Goal: Task Accomplishment & Management: Complete application form

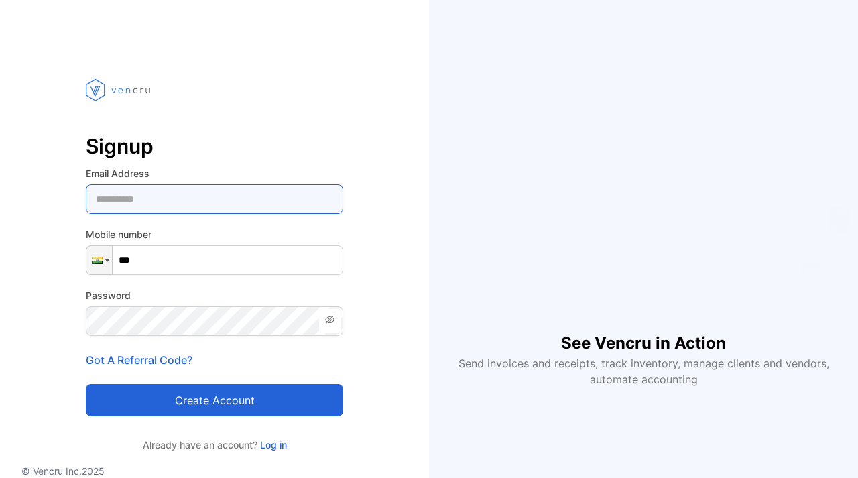
click at [180, 207] on Address-inputemail "email" at bounding box center [214, 199] width 257 height 30
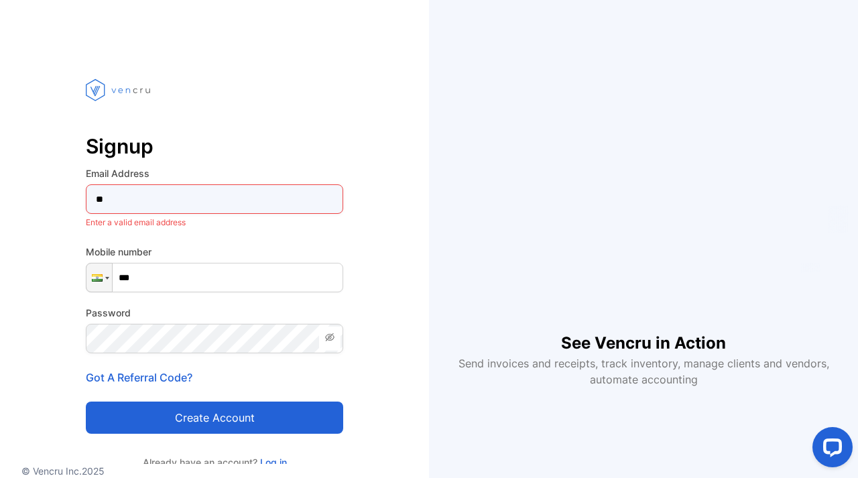
type Address-inputemail "*"
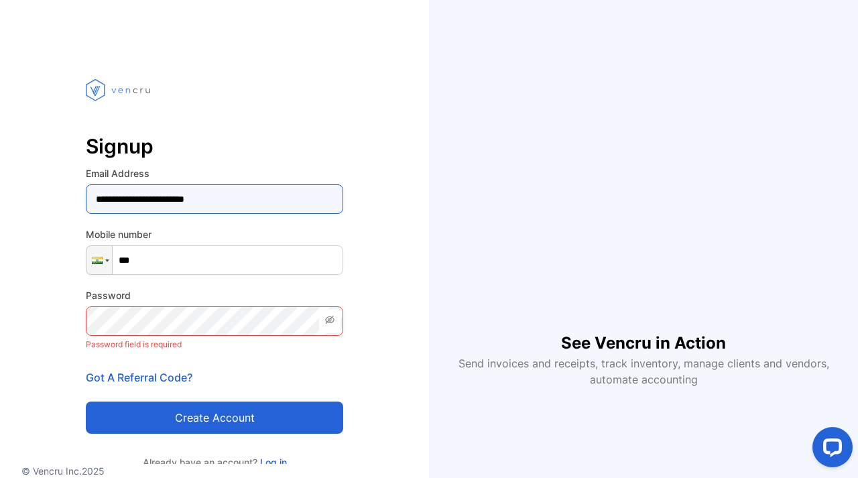
type Address-inputemail "**********"
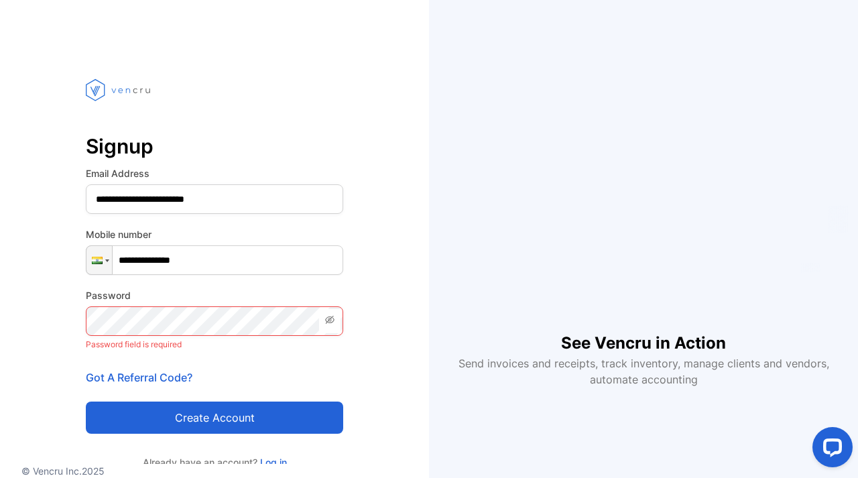
type input "**********"
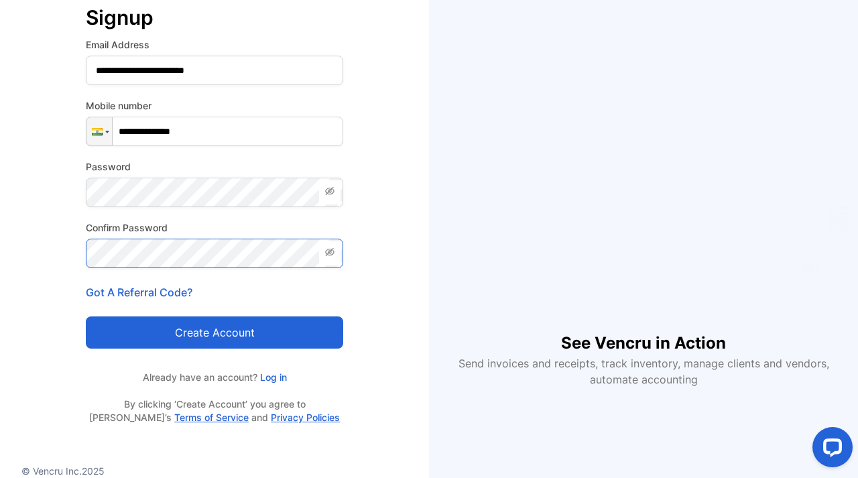
scroll to position [129, 0]
click at [331, 189] on icon at bounding box center [330, 191] width 11 height 11
click at [205, 333] on button "Create account" at bounding box center [214, 332] width 257 height 32
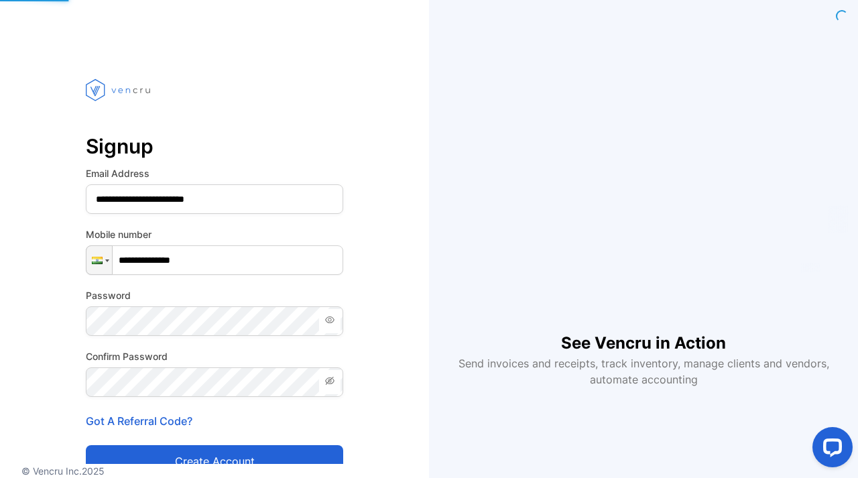
scroll to position [-4, 0]
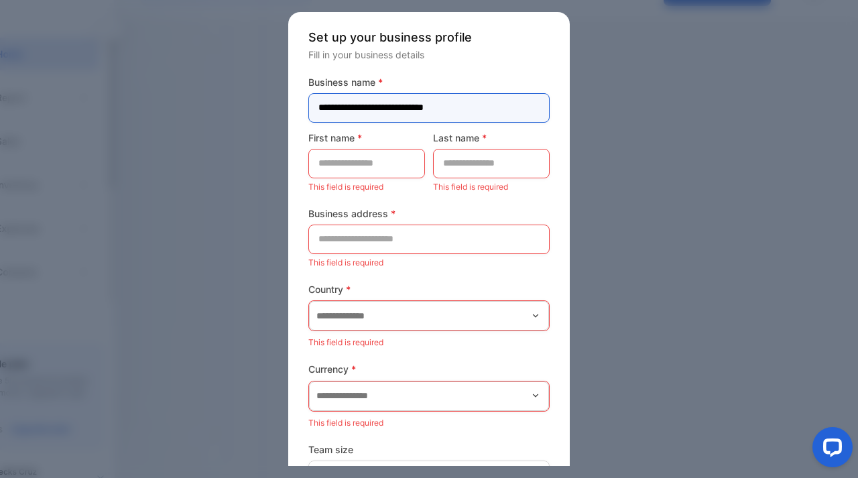
type name-inputcompanyname "**********"
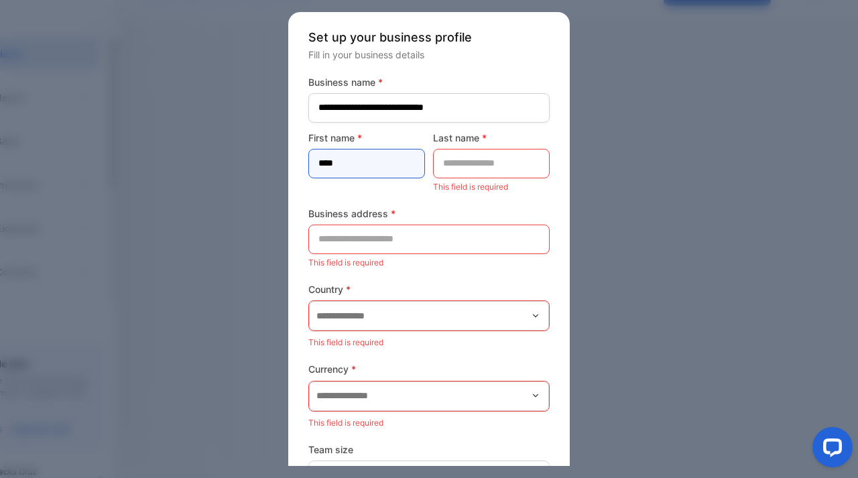
type name-inputfirstname "****"
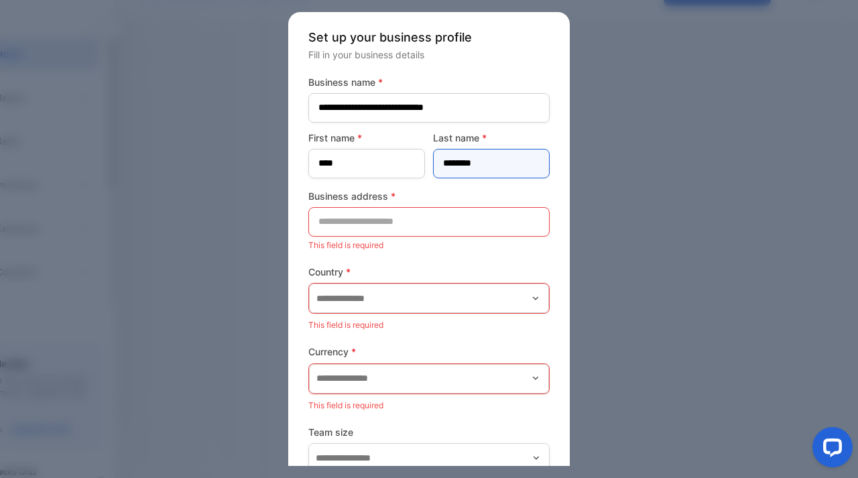
type name-inputlastname "********"
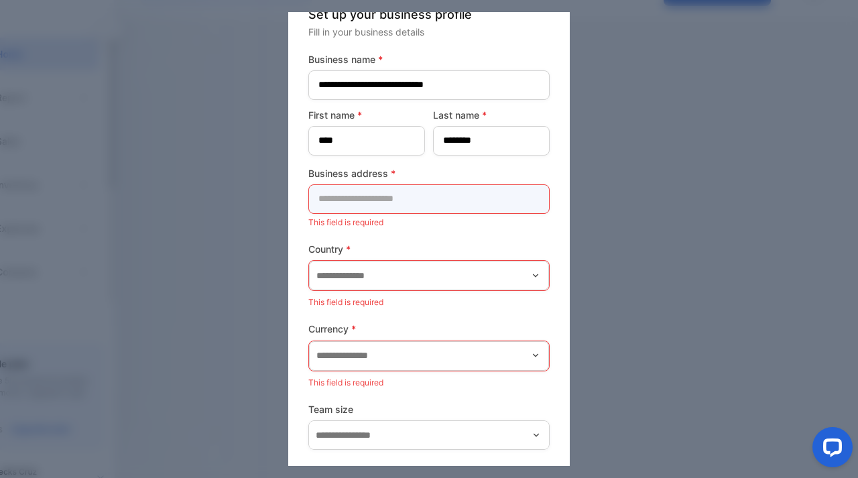
scroll to position [32, 0]
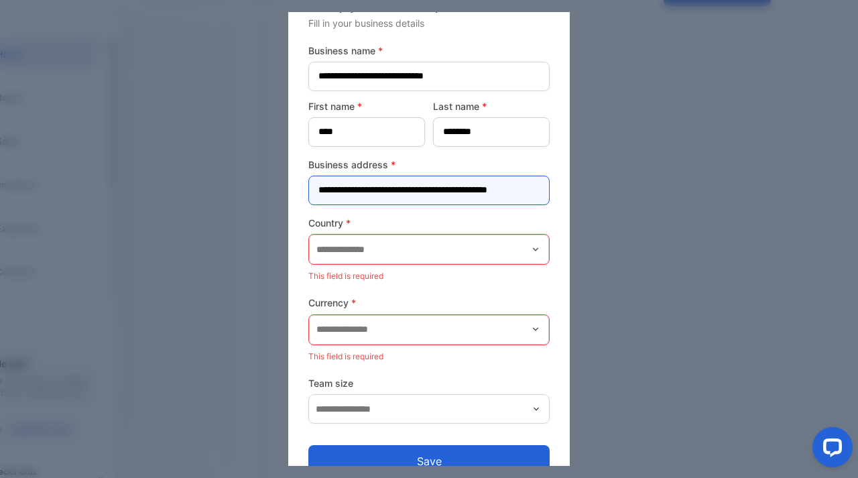
type address-inputaddress "**********"
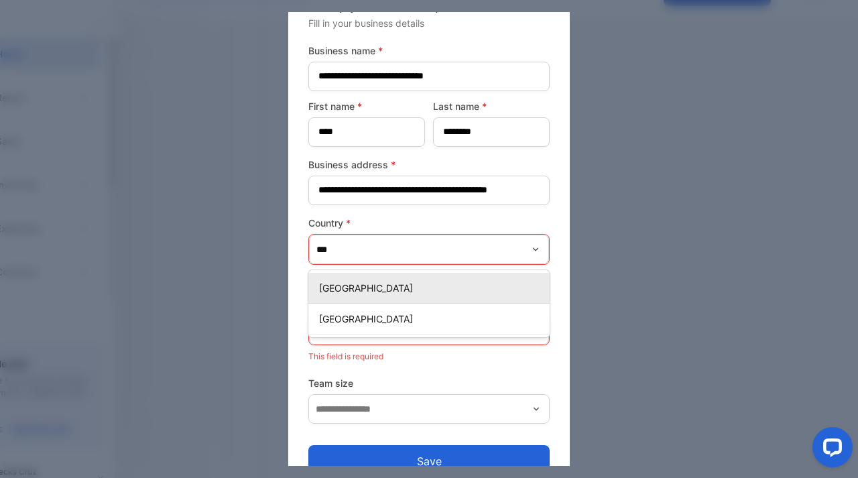
click at [351, 289] on p "[GEOGRAPHIC_DATA]" at bounding box center [431, 288] width 225 height 14
type input "*****"
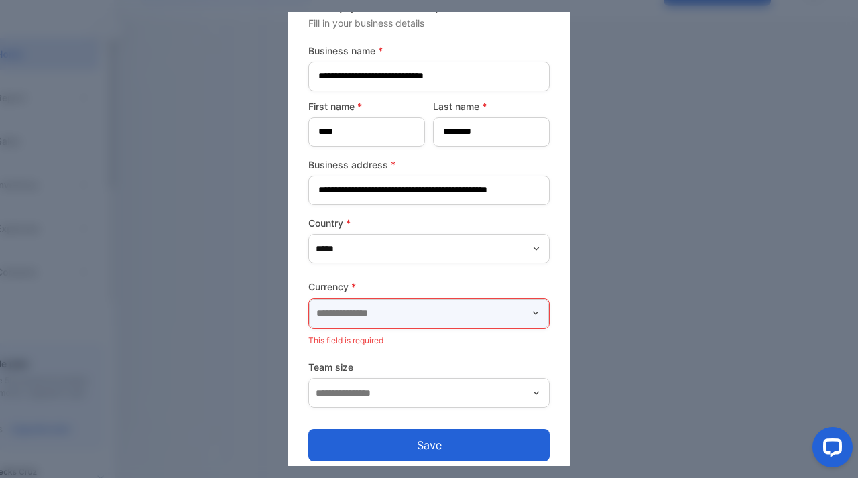
click at [350, 314] on input "text" at bounding box center [429, 314] width 240 height 30
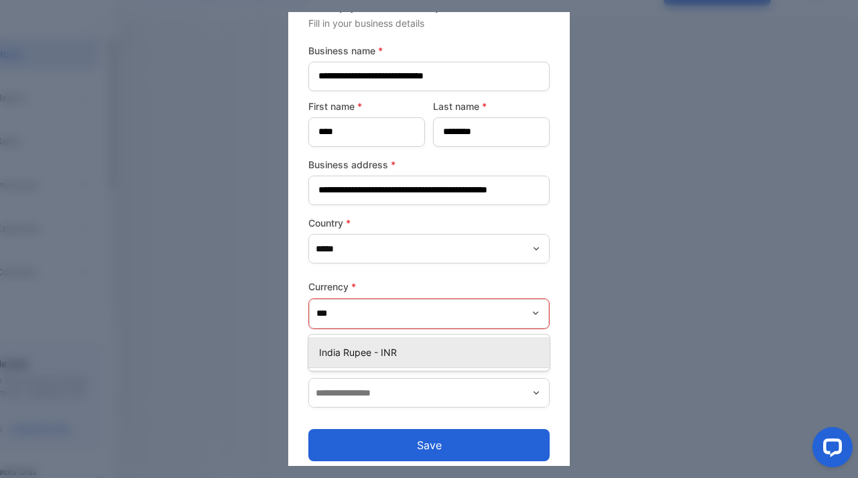
click at [371, 352] on p "India Rupee - INR" at bounding box center [431, 352] width 225 height 14
type input "**********"
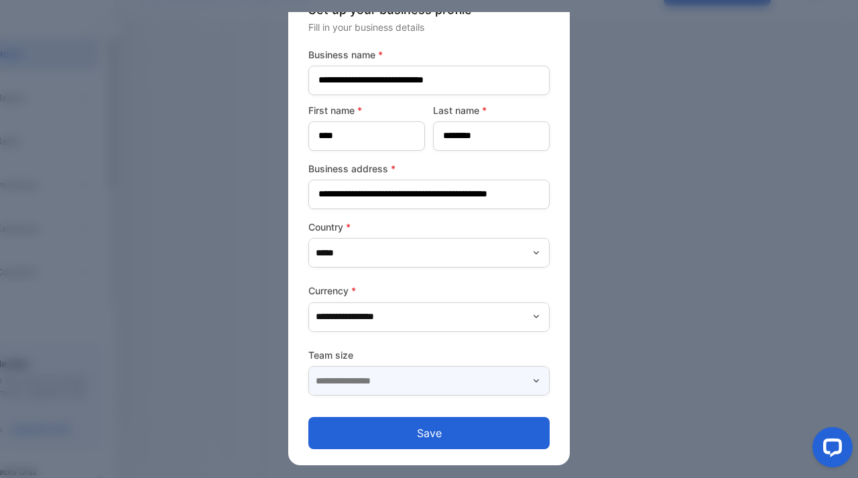
click at [371, 375] on input "text" at bounding box center [428, 381] width 241 height 30
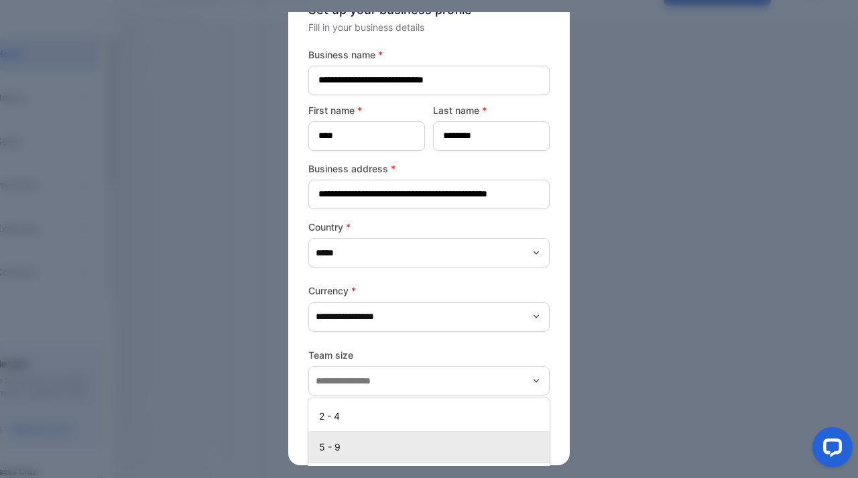
click at [339, 449] on p "5 - 9" at bounding box center [431, 447] width 225 height 14
type input "*****"
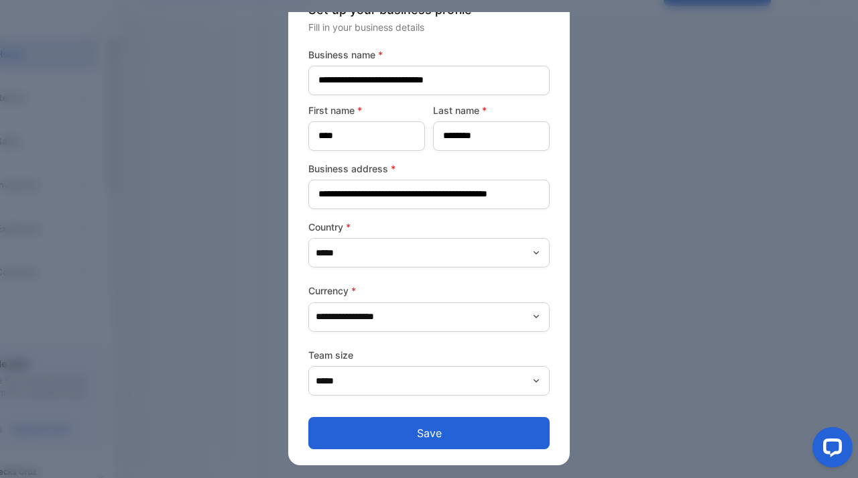
click at [419, 436] on button "Save" at bounding box center [428, 433] width 241 height 32
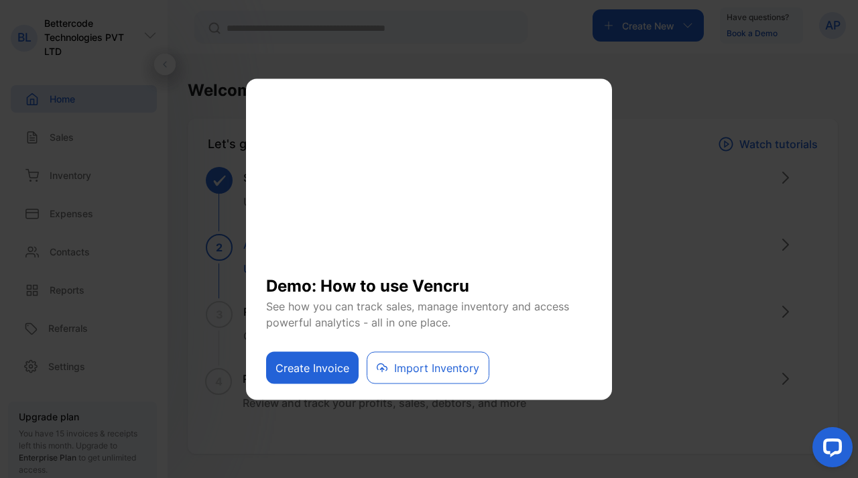
click at [314, 367] on button "Create Invoice" at bounding box center [312, 367] width 93 height 32
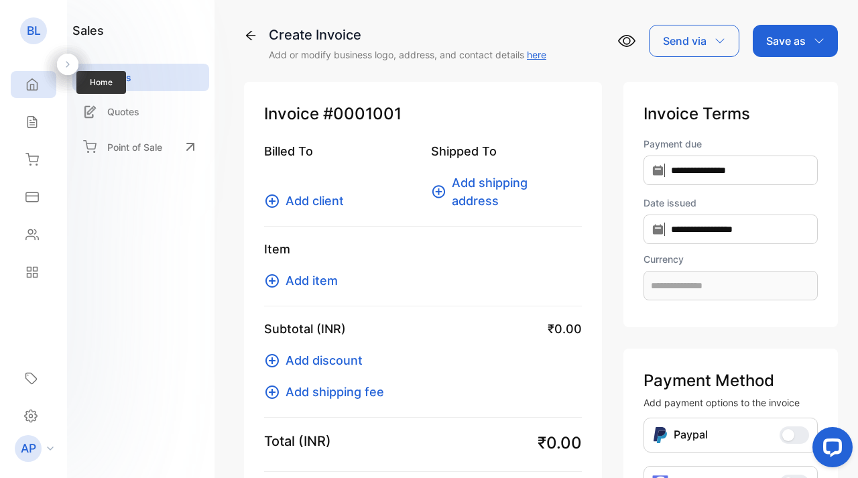
click at [37, 86] on icon at bounding box center [32, 84] width 10 height 11
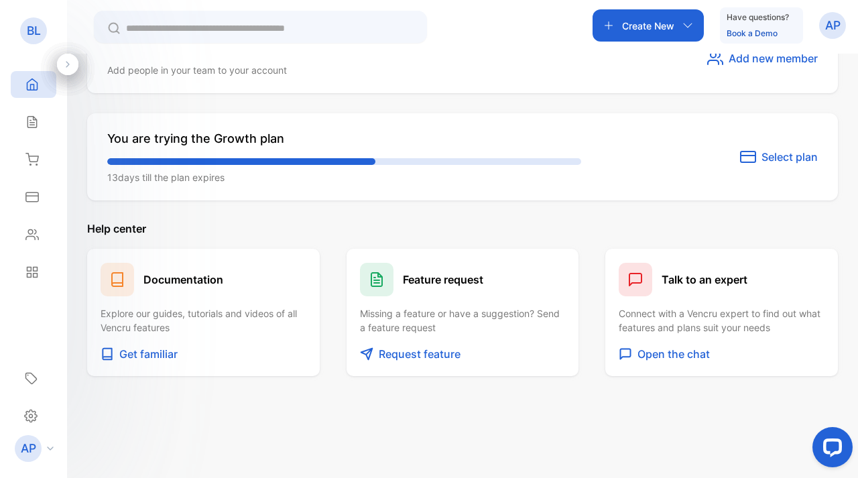
scroll to position [783, 0]
click at [35, 118] on icon at bounding box center [31, 122] width 9 height 11
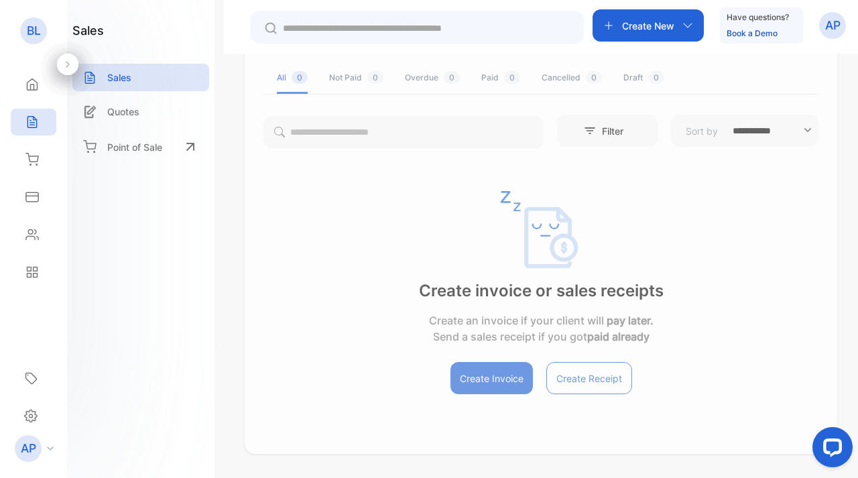
scroll to position [73, 0]
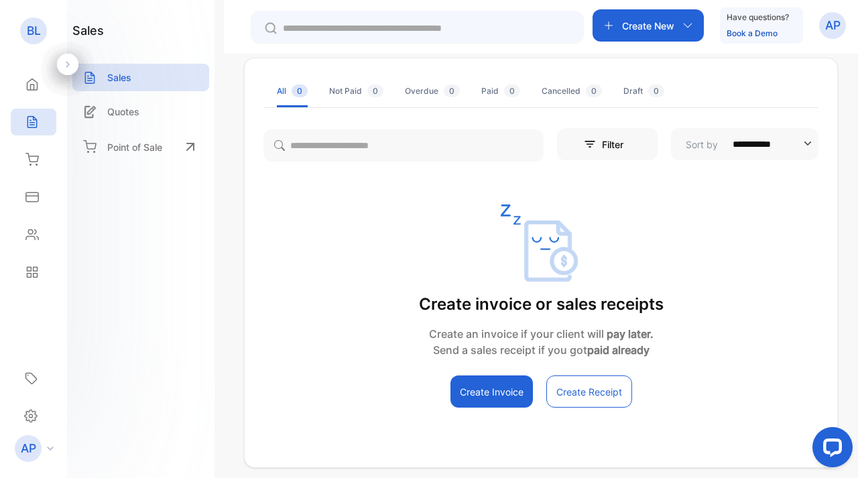
click at [501, 399] on button "Create Invoice" at bounding box center [492, 391] width 82 height 32
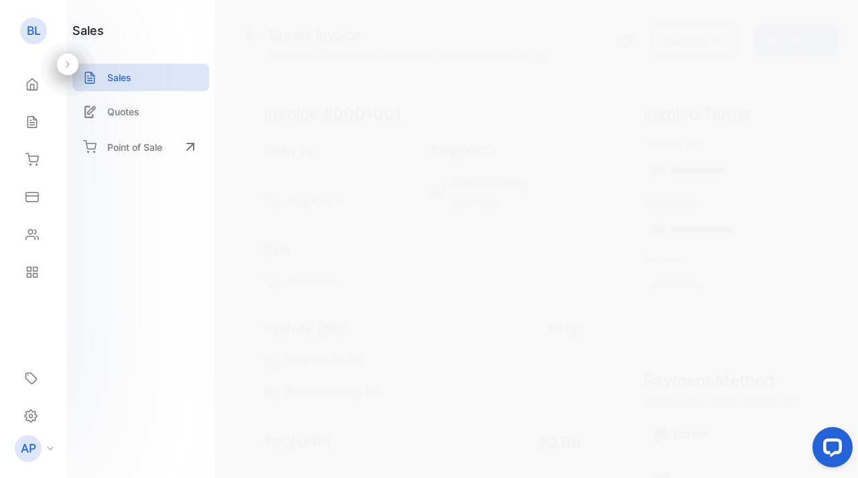
click at [709, 38] on div "Send via" at bounding box center [694, 41] width 91 height 32
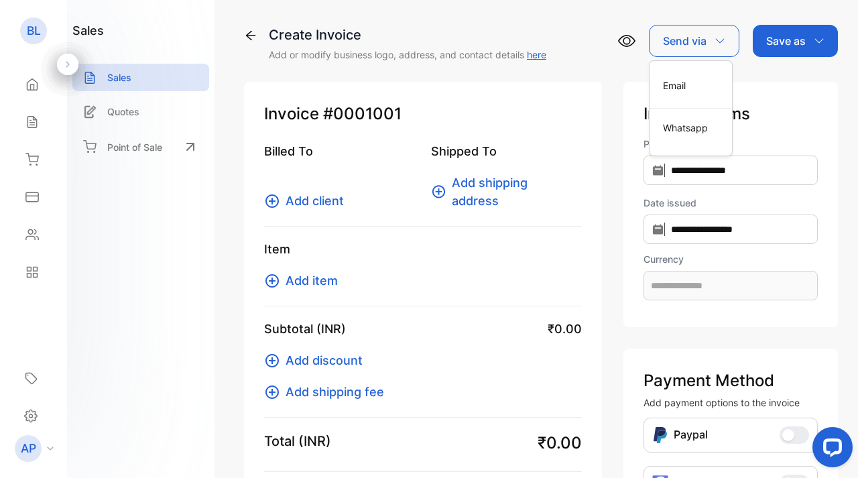
click at [709, 38] on div "Send via" at bounding box center [694, 41] width 91 height 32
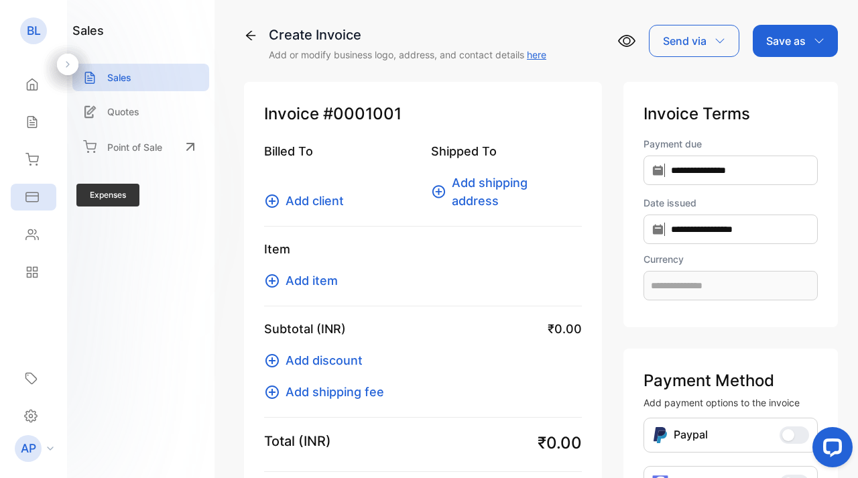
click at [41, 186] on div "Expenses" at bounding box center [34, 197] width 46 height 27
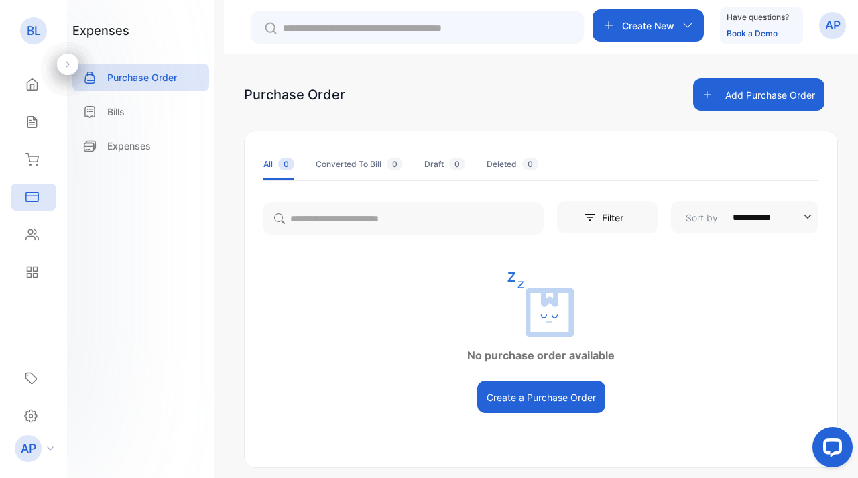
click at [565, 400] on button "Create a Purchase Order" at bounding box center [541, 397] width 128 height 32
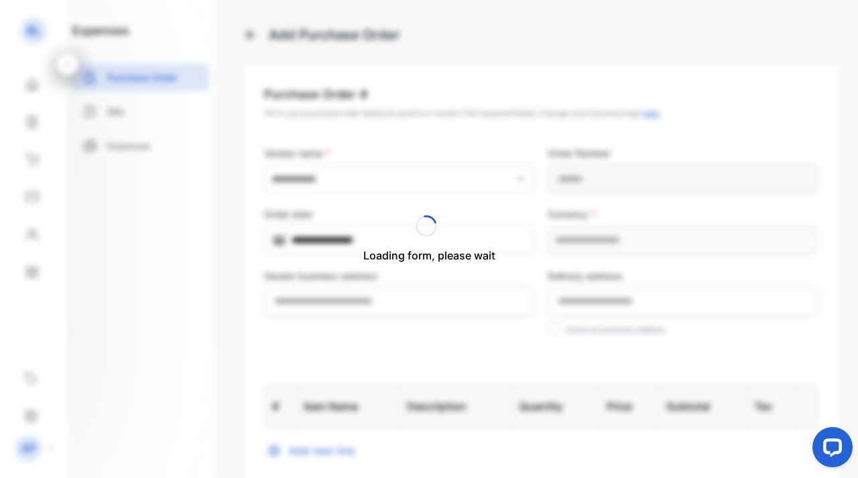
type Number-inputPurchaseOrderNumber "**********"
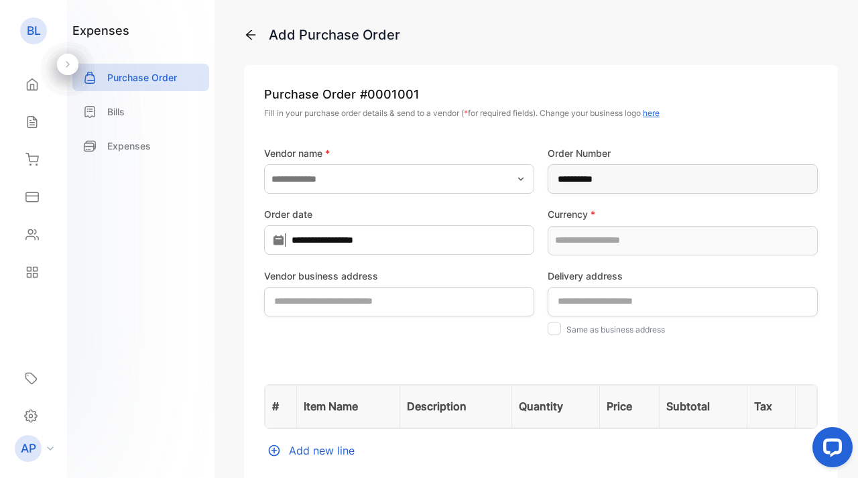
type input "**********"
click at [250, 38] on icon at bounding box center [250, 34] width 9 height 9
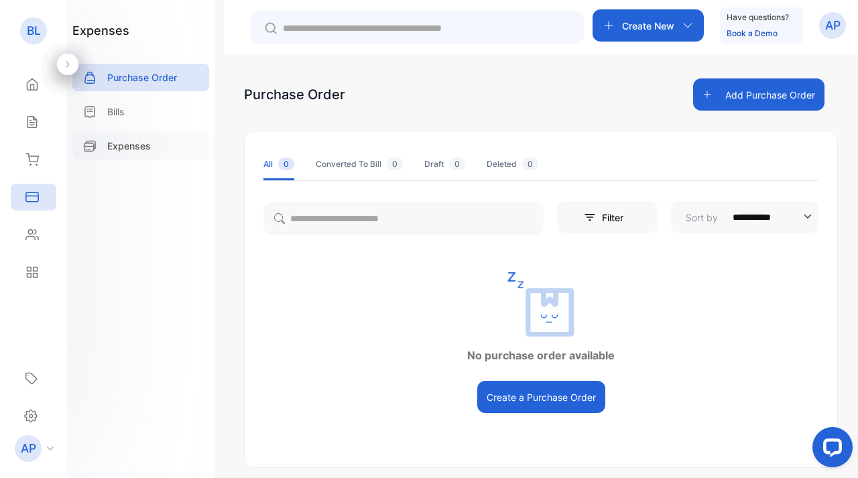
click at [133, 148] on p "Expenses" at bounding box center [129, 146] width 44 height 14
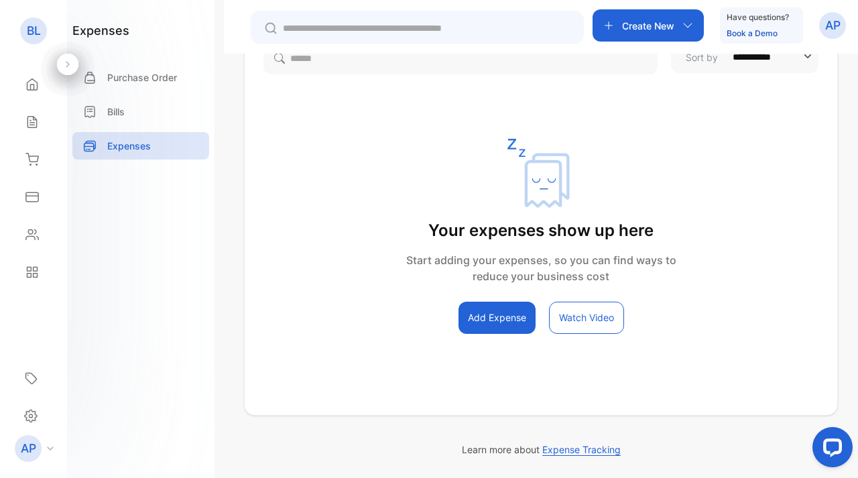
scroll to position [160, 0]
click at [504, 317] on button "Add Expense" at bounding box center [497, 318] width 77 height 32
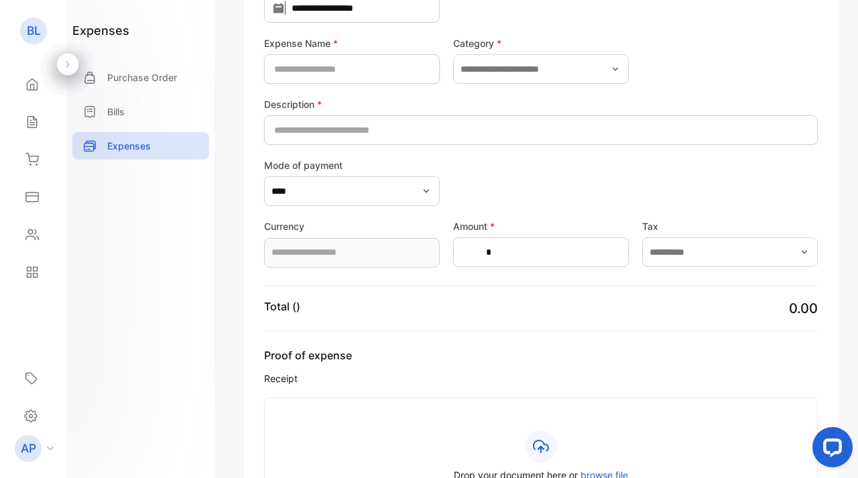
type input "**********"
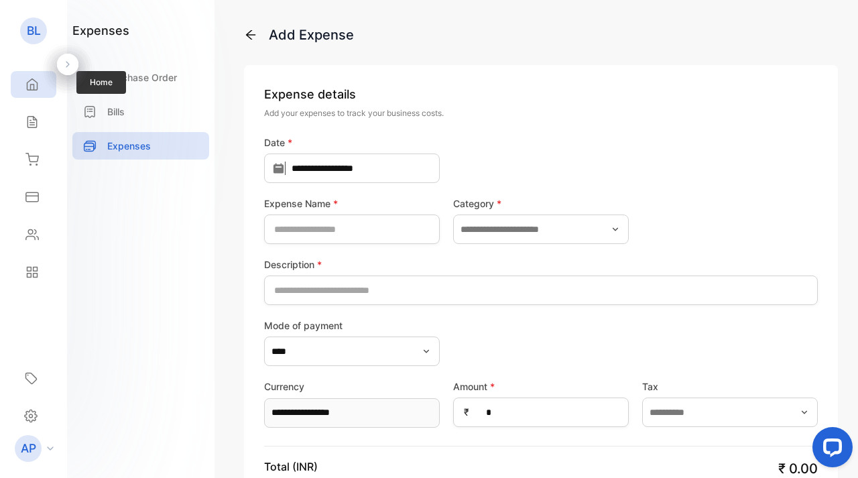
click at [30, 72] on div "Home" at bounding box center [34, 84] width 46 height 27
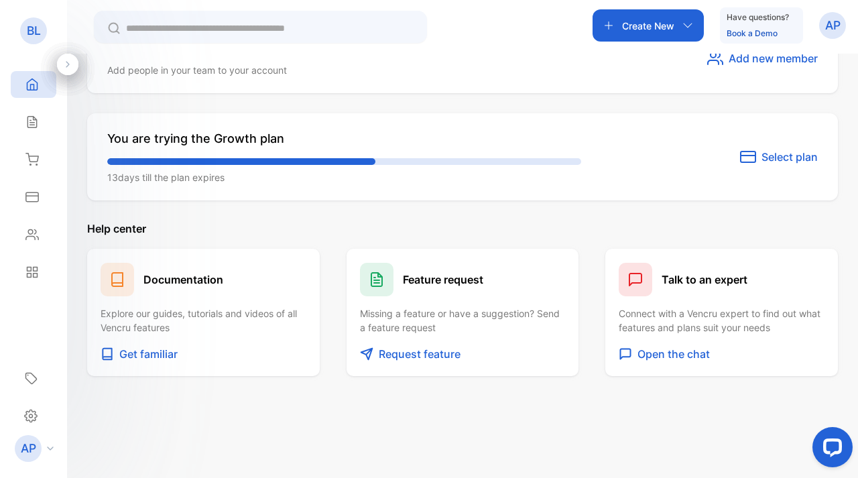
scroll to position [783, 0]
click at [38, 128] on icon at bounding box center [31, 121] width 13 height 13
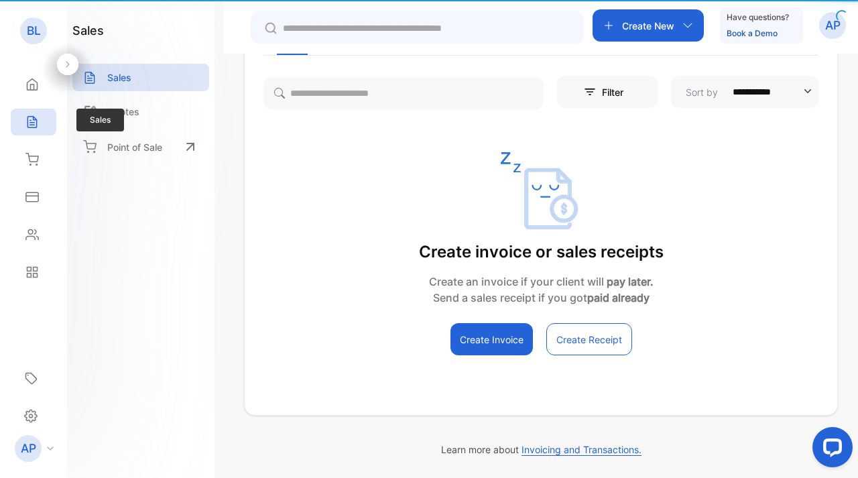
scroll to position [125, 0]
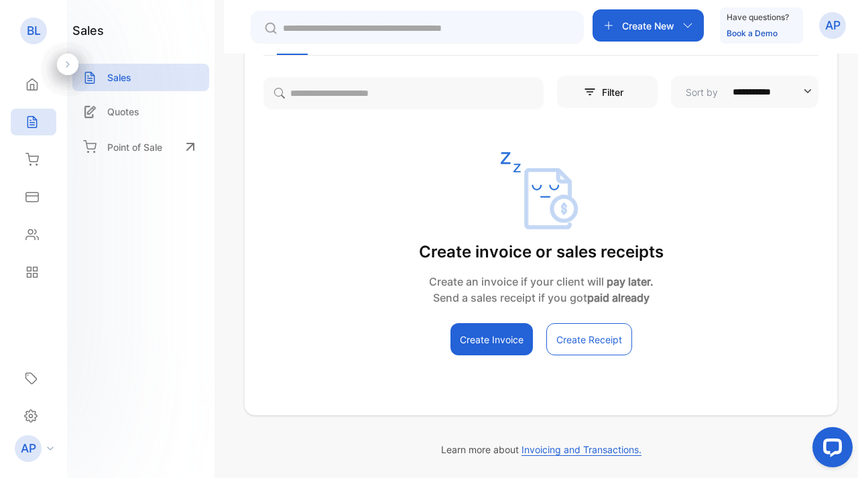
click at [493, 343] on button "Create Invoice" at bounding box center [492, 339] width 82 height 32
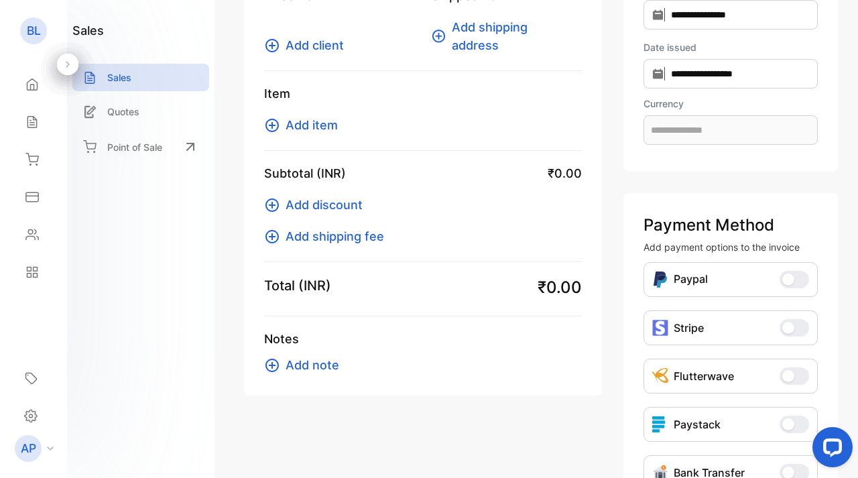
scroll to position [97, 0]
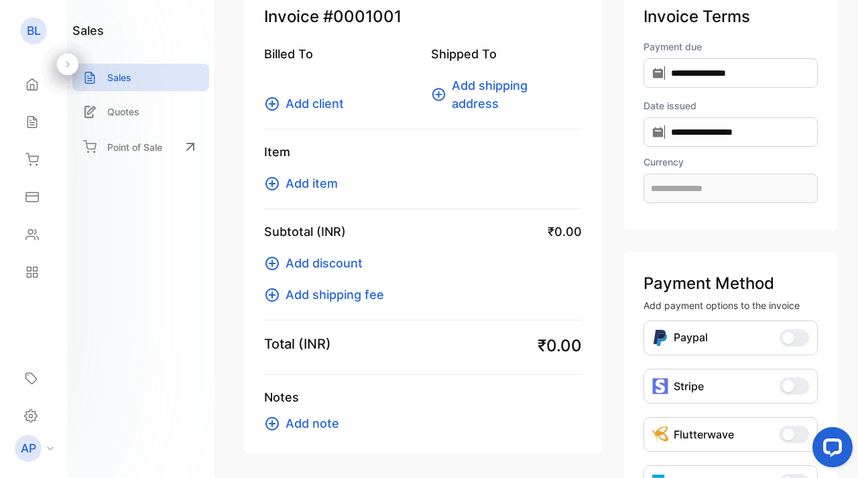
click at [314, 106] on span "Add client" at bounding box center [315, 104] width 58 height 18
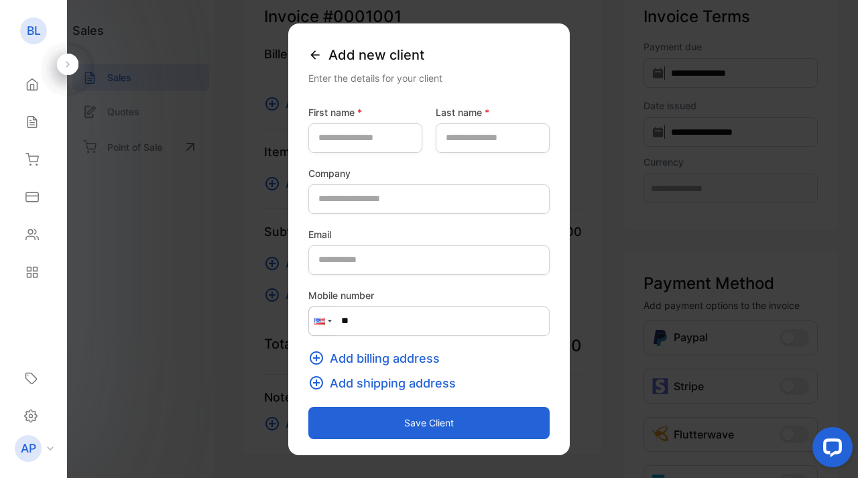
click at [310, 56] on icon at bounding box center [314, 54] width 9 height 9
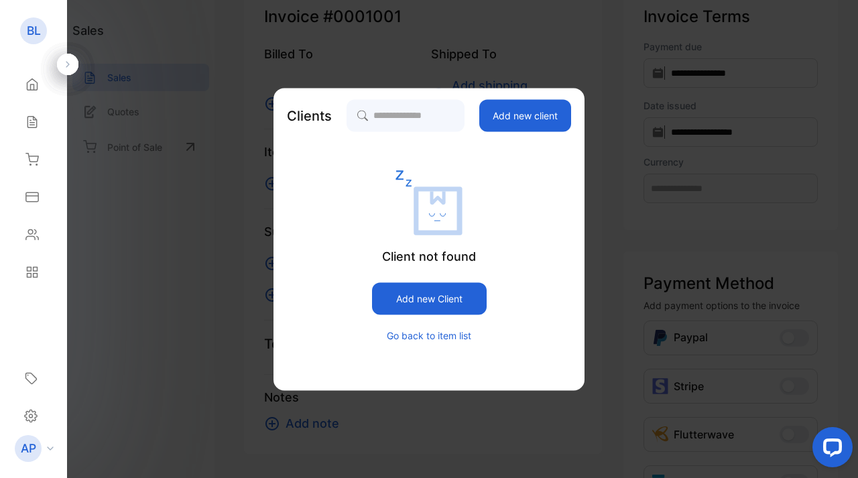
click at [428, 338] on button "Go back to item list" at bounding box center [429, 335] width 84 height 14
click at [453, 330] on button "Go back to item list" at bounding box center [429, 335] width 84 height 14
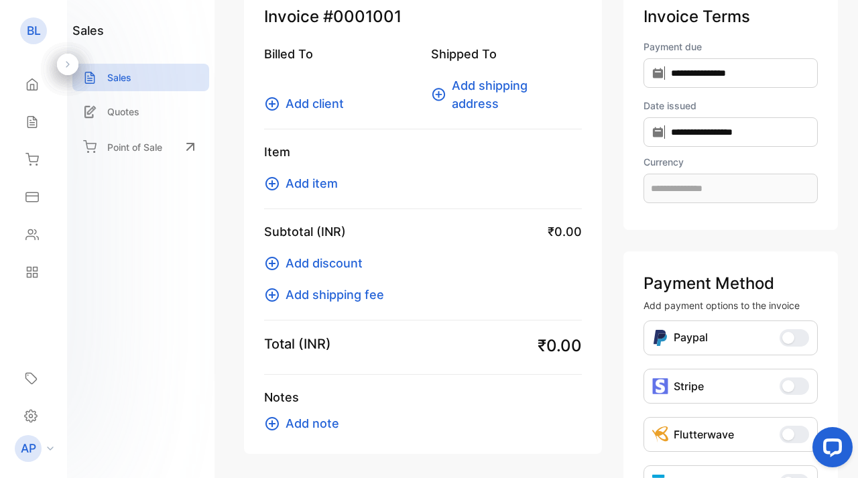
click at [315, 187] on span "Add item" at bounding box center [312, 183] width 52 height 18
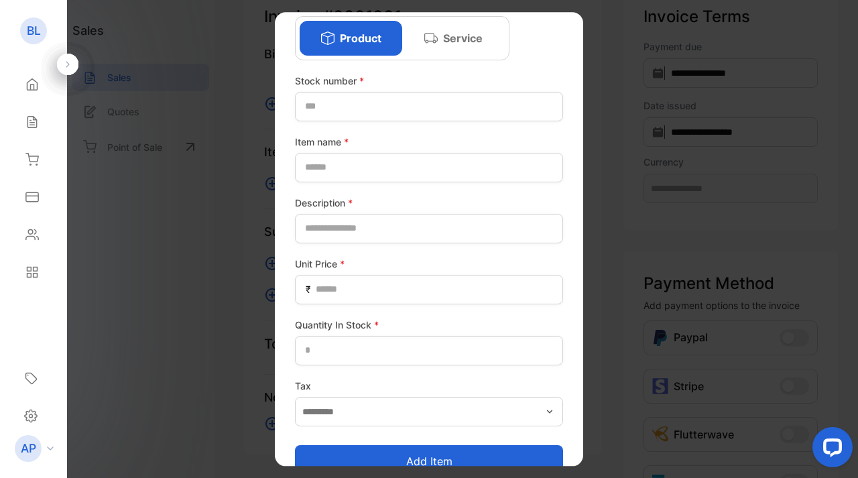
scroll to position [67, 0]
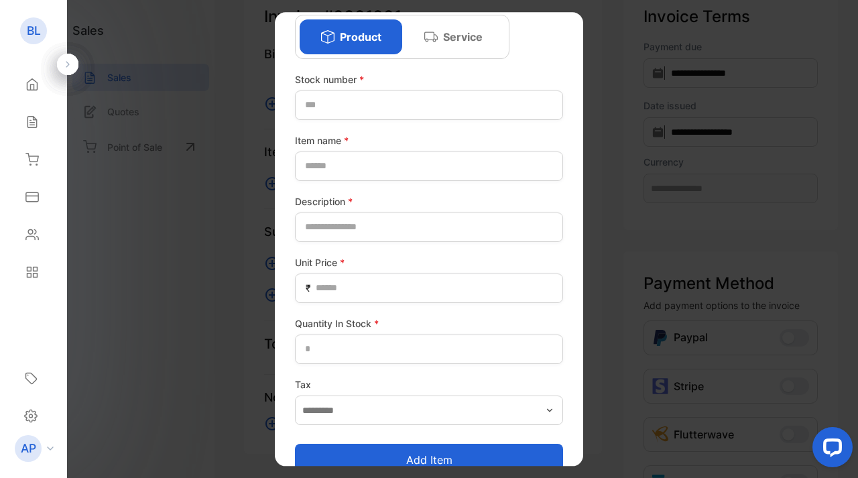
click at [457, 38] on p "Service" at bounding box center [463, 37] width 40 height 16
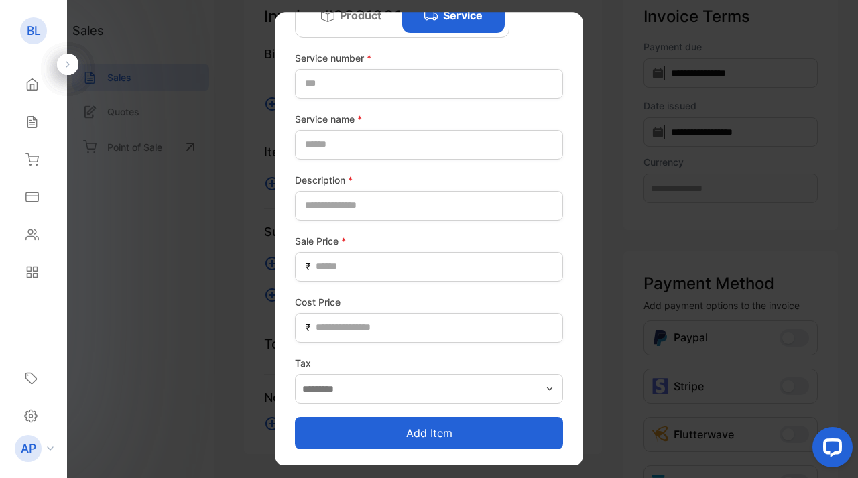
scroll to position [89, 0]
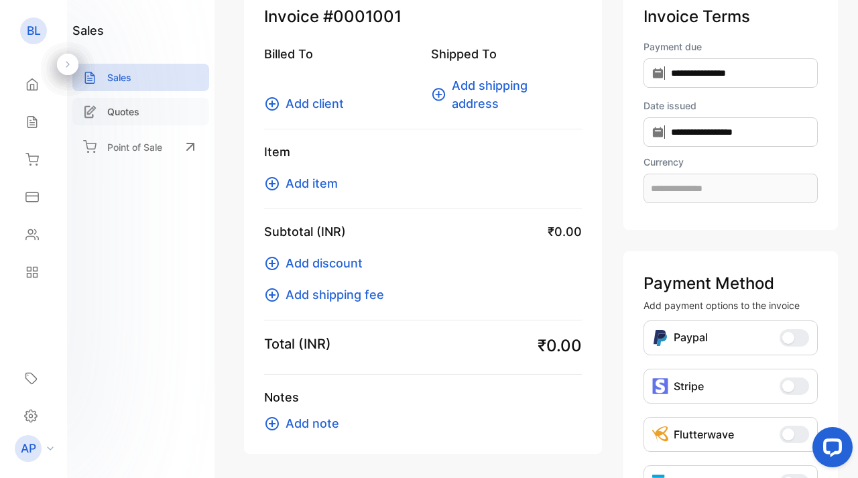
click at [129, 103] on div "Quotes" at bounding box center [140, 111] width 137 height 27
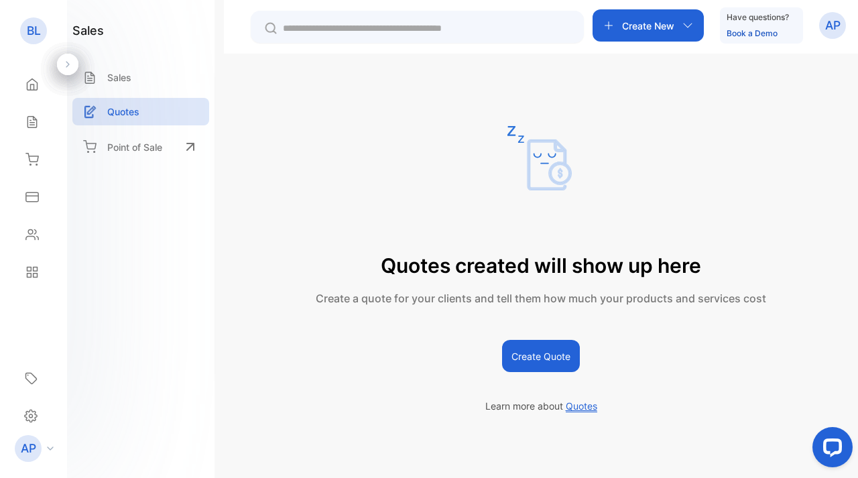
click at [548, 353] on button "Create Quote" at bounding box center [541, 356] width 78 height 32
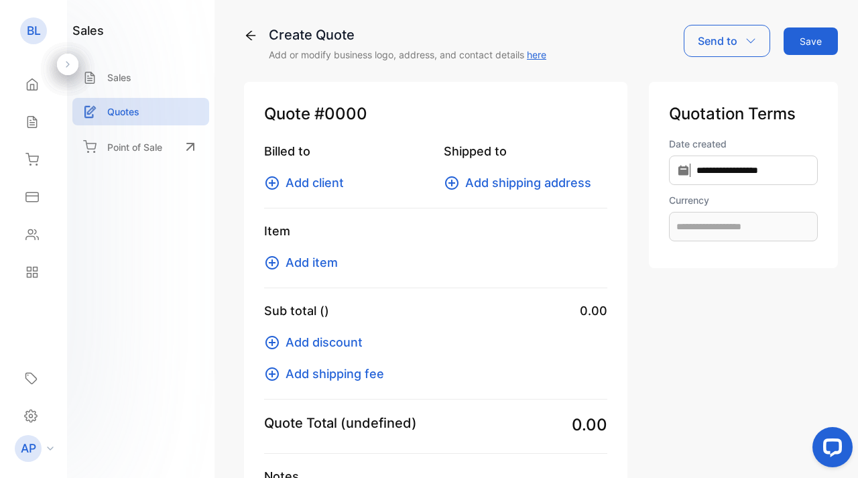
type input "**********"
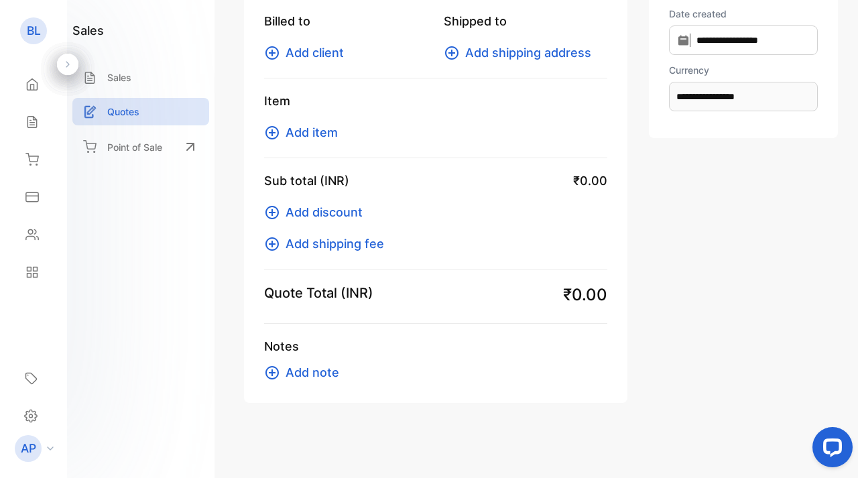
scroll to position [130, 0]
click at [154, 148] on p "Point of Sale" at bounding box center [134, 147] width 55 height 14
click at [28, 198] on icon at bounding box center [31, 196] width 13 height 13
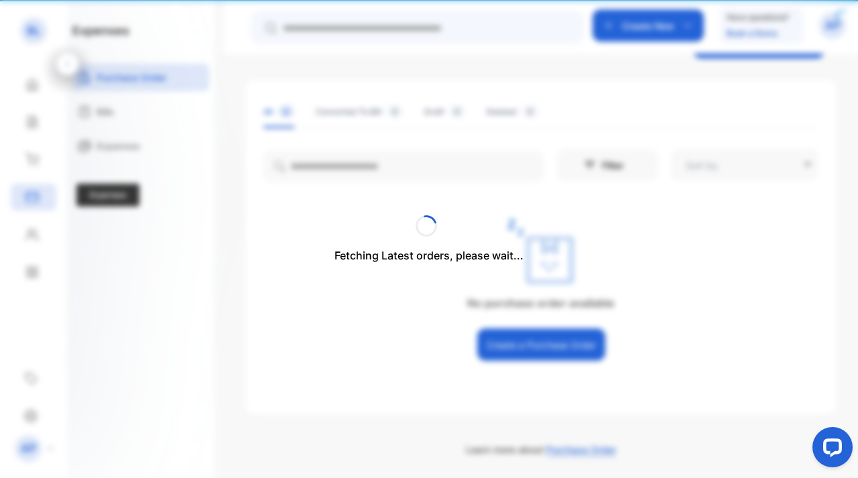
type input "**********"
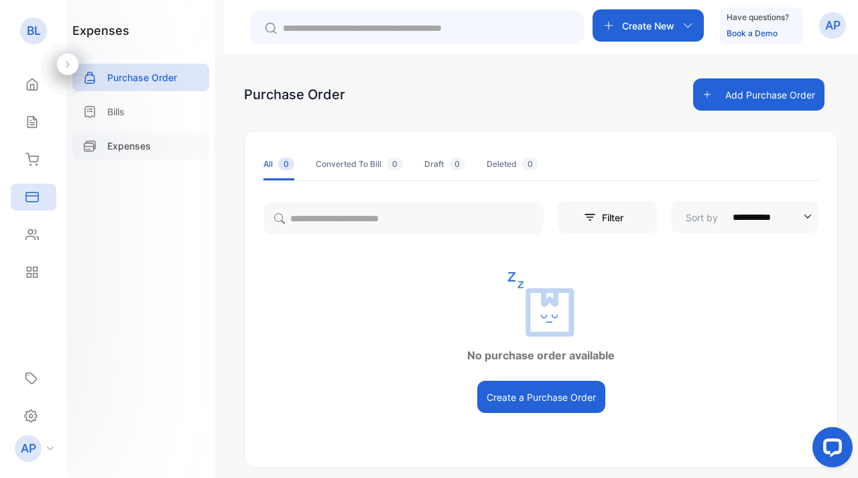
click at [157, 146] on div "Expenses" at bounding box center [140, 145] width 137 height 27
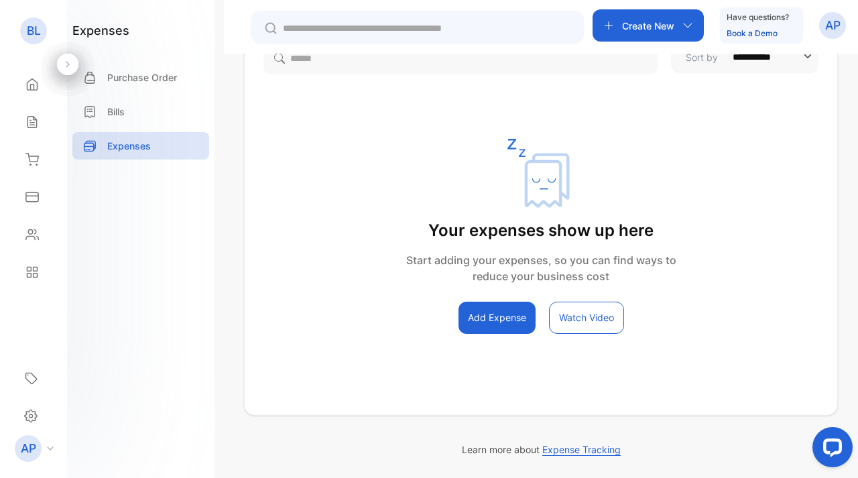
scroll to position [160, 0]
click at [487, 326] on button "Add Expense" at bounding box center [497, 318] width 77 height 32
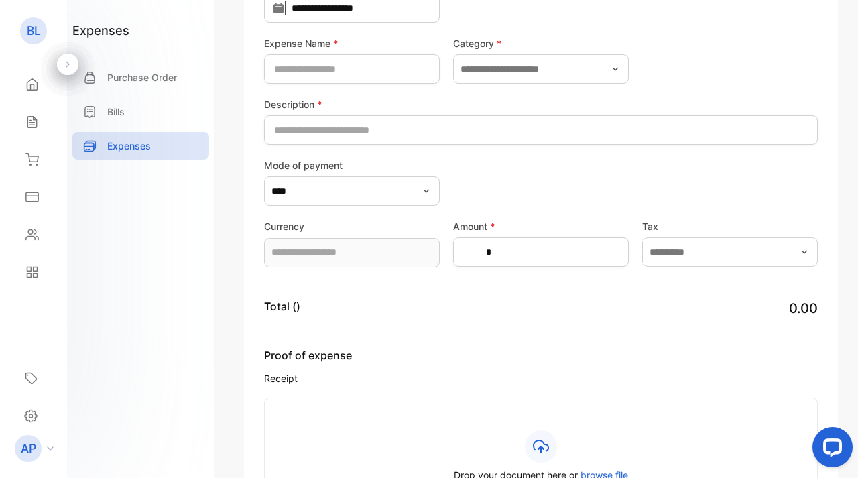
type input "**********"
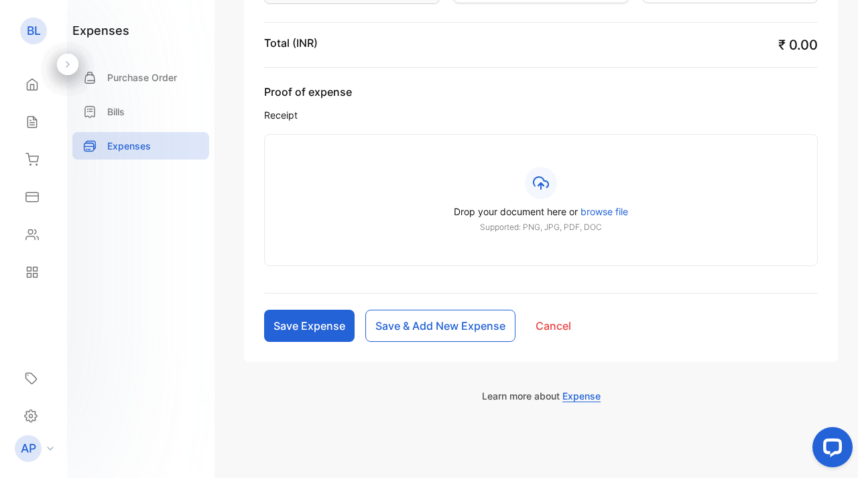
scroll to position [424, 0]
click at [40, 236] on div "Contacts" at bounding box center [34, 234] width 46 height 27
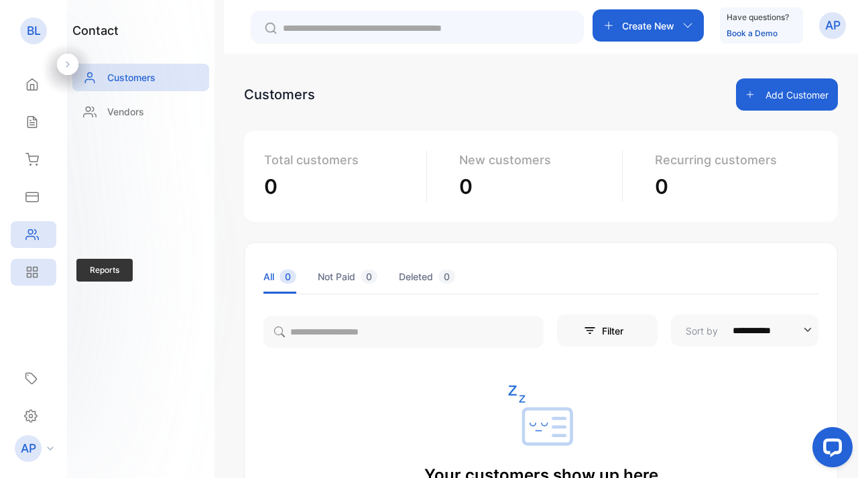
click at [37, 268] on icon at bounding box center [36, 270] width 4 height 4
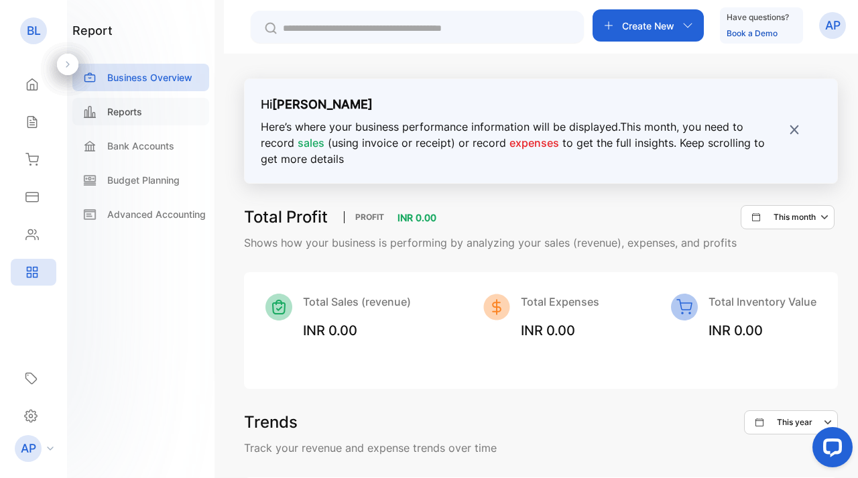
click at [164, 111] on div "Reports" at bounding box center [140, 111] width 137 height 27
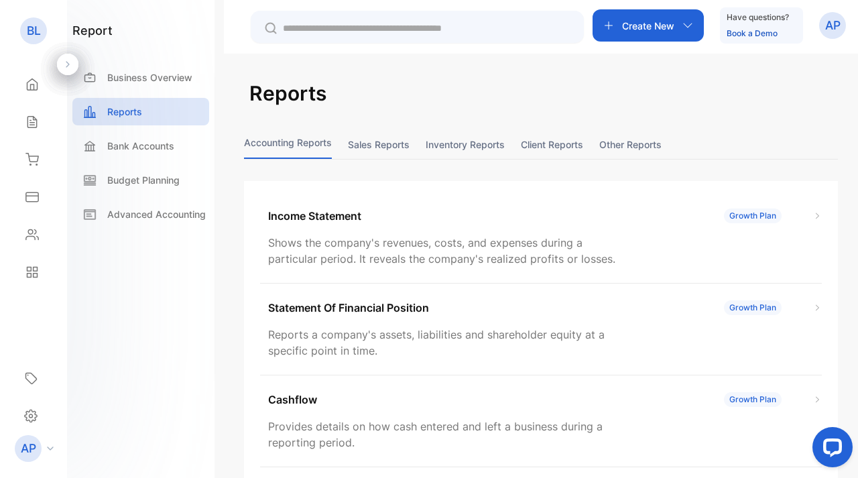
click at [448, 147] on button "Inventory reports" at bounding box center [465, 144] width 79 height 29
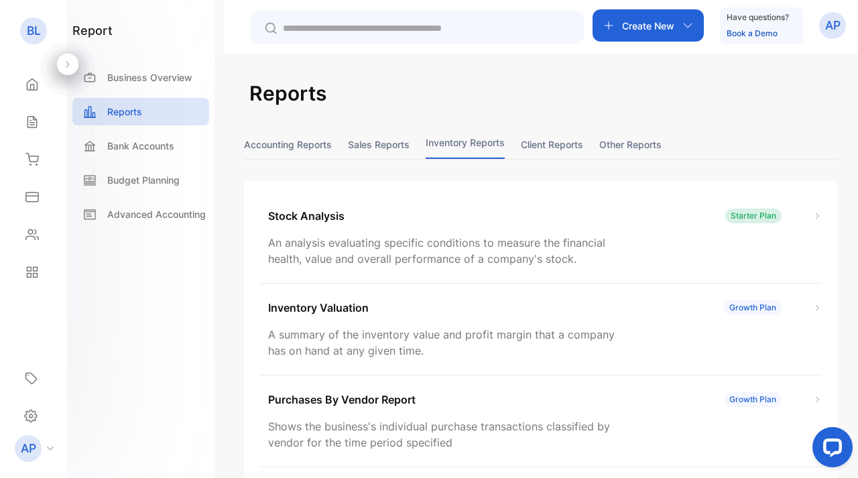
click at [546, 148] on button "Client reports" at bounding box center [552, 144] width 62 height 29
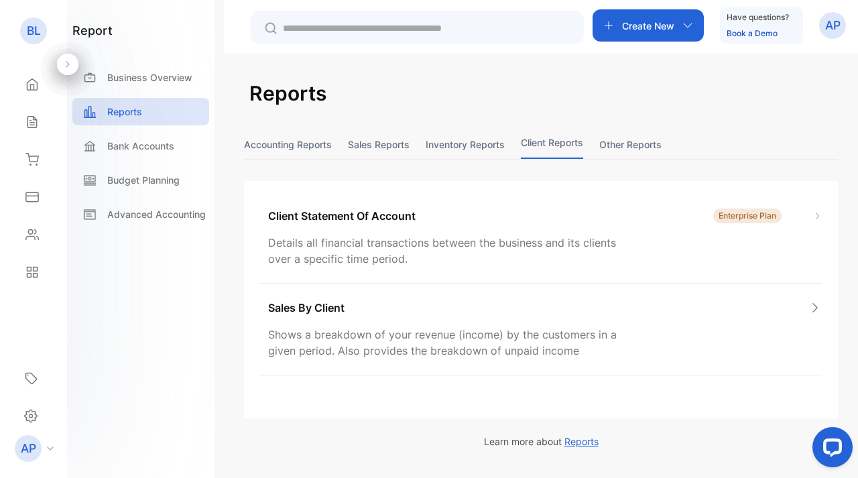
click at [662, 148] on button "Other reports" at bounding box center [630, 144] width 62 height 29
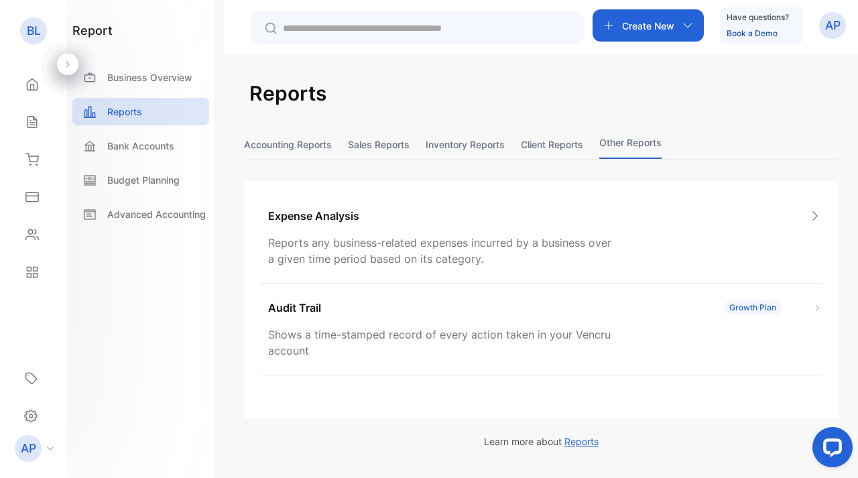
click at [380, 139] on button "Sales reports" at bounding box center [379, 144] width 62 height 29
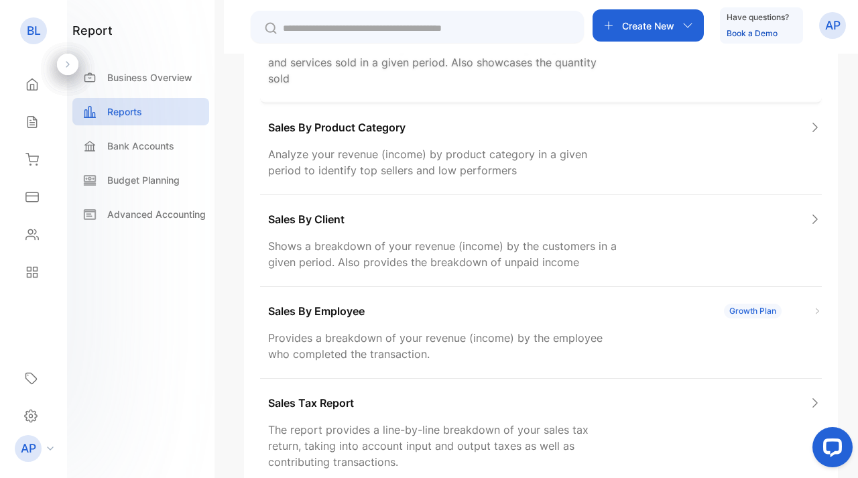
scroll to position [211, 0]
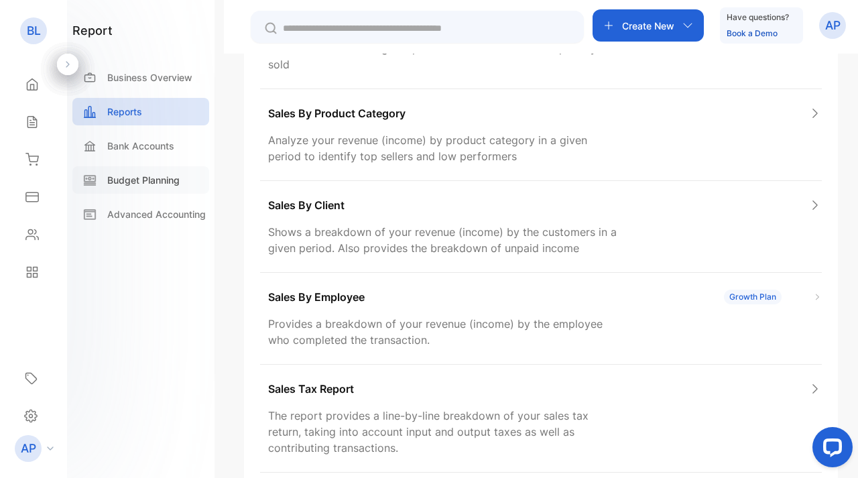
click at [150, 191] on div "Budget Planning" at bounding box center [140, 179] width 137 height 27
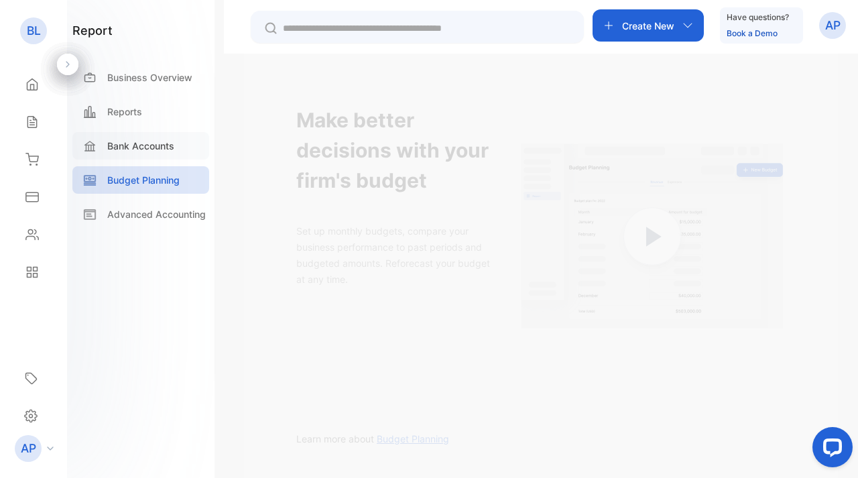
click at [135, 152] on p "Bank Accounts" at bounding box center [140, 146] width 67 height 14
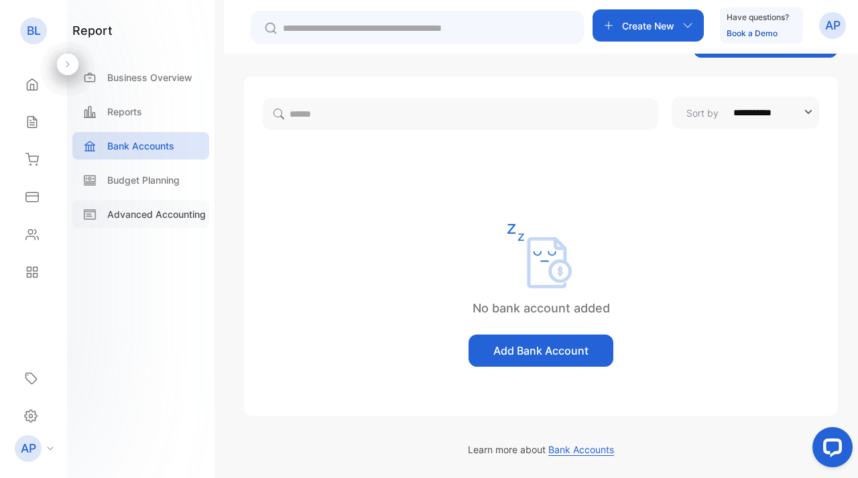
click at [158, 217] on p "Advanced Accounting" at bounding box center [156, 214] width 99 height 14
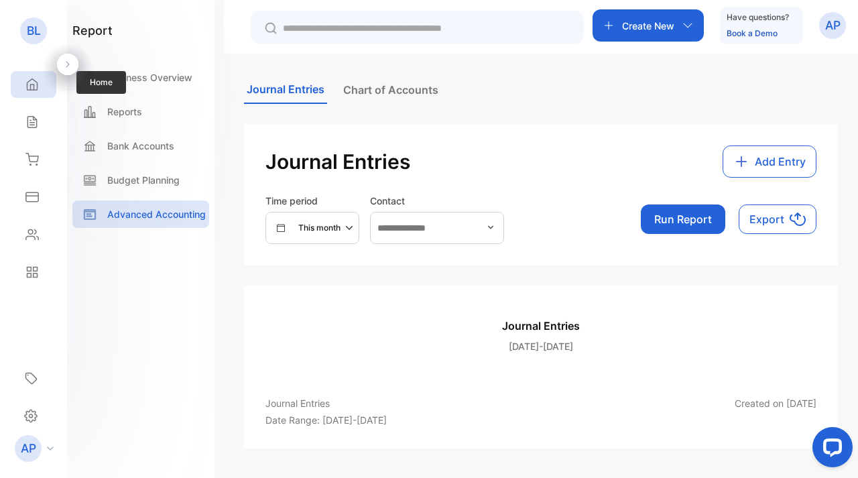
click at [40, 82] on div "Home" at bounding box center [34, 84] width 46 height 27
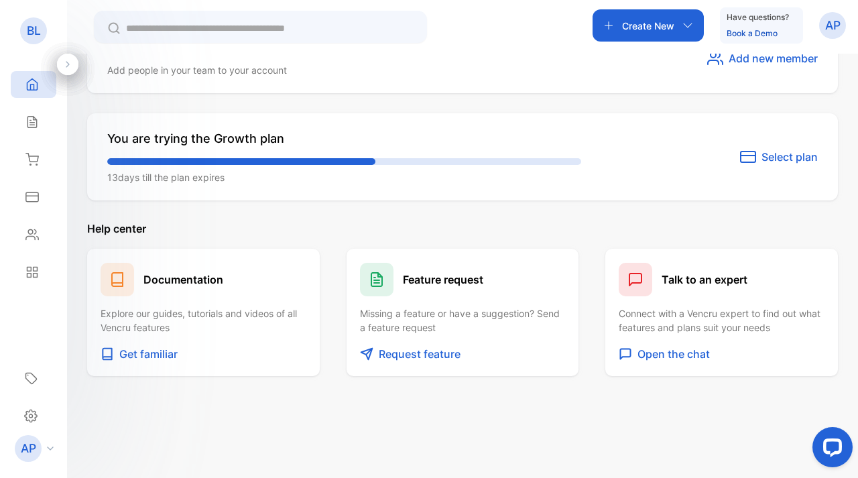
scroll to position [783, 0]
click at [34, 274] on icon at bounding box center [36, 276] width 4 height 4
